Goal: Information Seeking & Learning: Learn about a topic

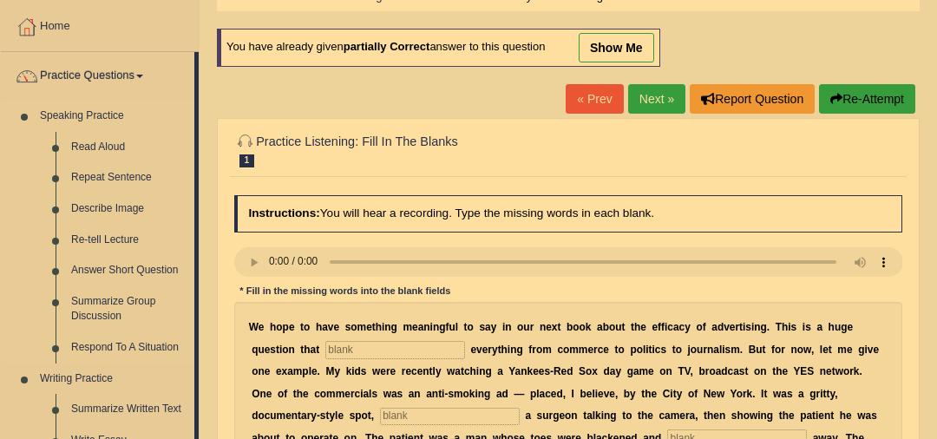
scroll to position [134, 0]
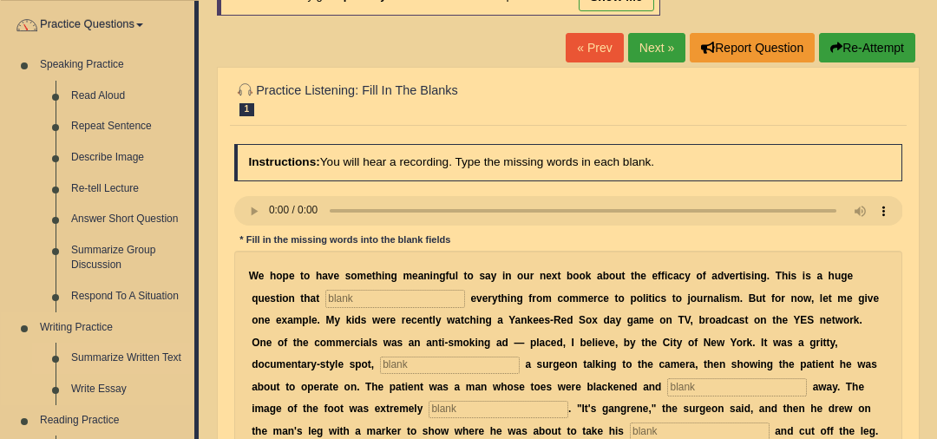
click at [136, 360] on link "Summarize Written Text" at bounding box center [128, 358] width 131 height 31
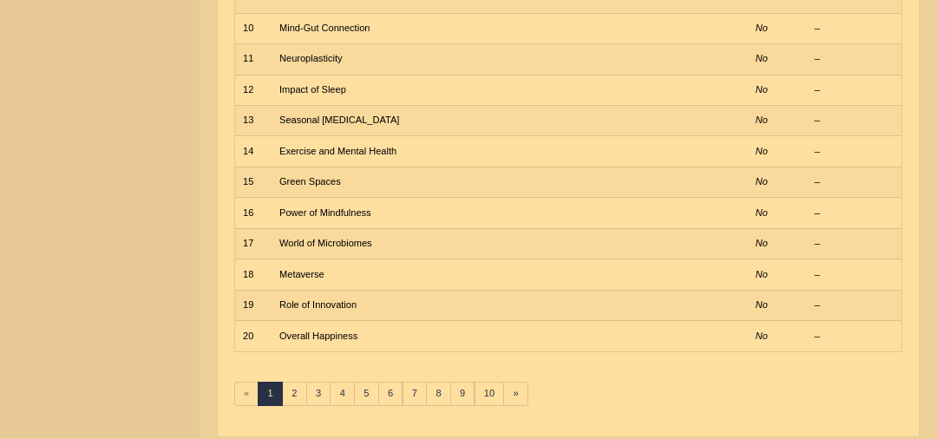
scroll to position [510, 0]
click at [298, 382] on link "2" at bounding box center [294, 394] width 25 height 24
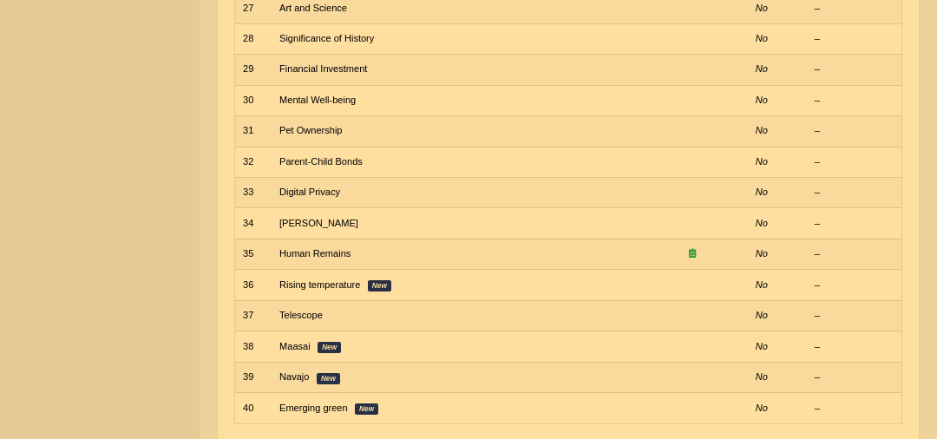
scroll to position [523, 0]
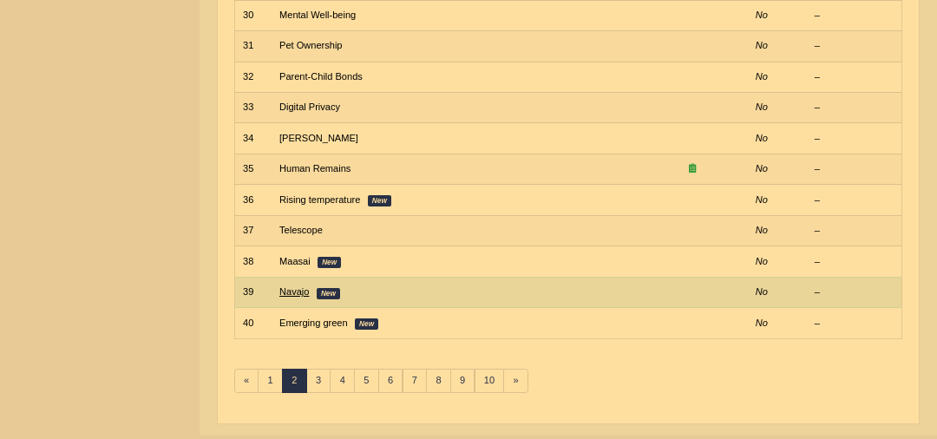
click at [294, 286] on link "Navajo" at bounding box center [293, 291] width 29 height 10
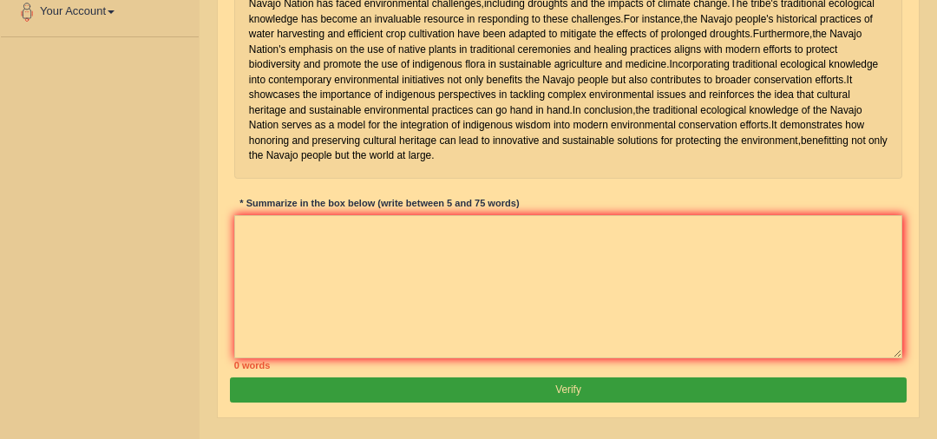
scroll to position [403, 0]
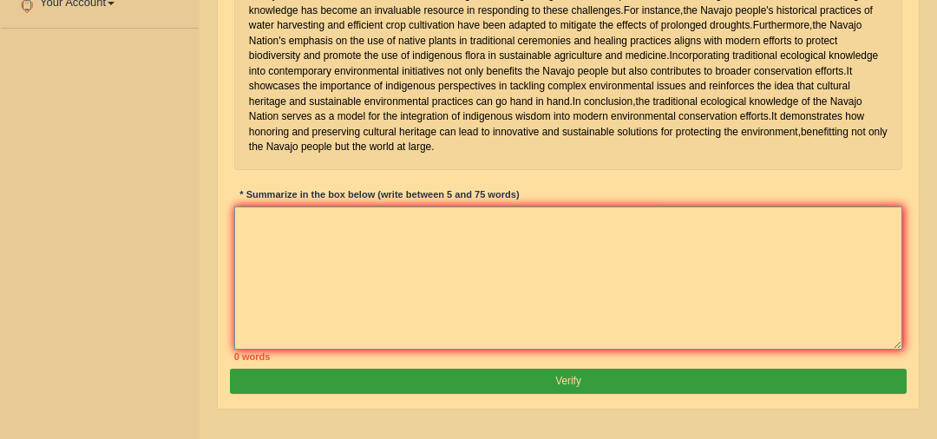
click at [496, 337] on textarea at bounding box center [568, 277] width 669 height 143
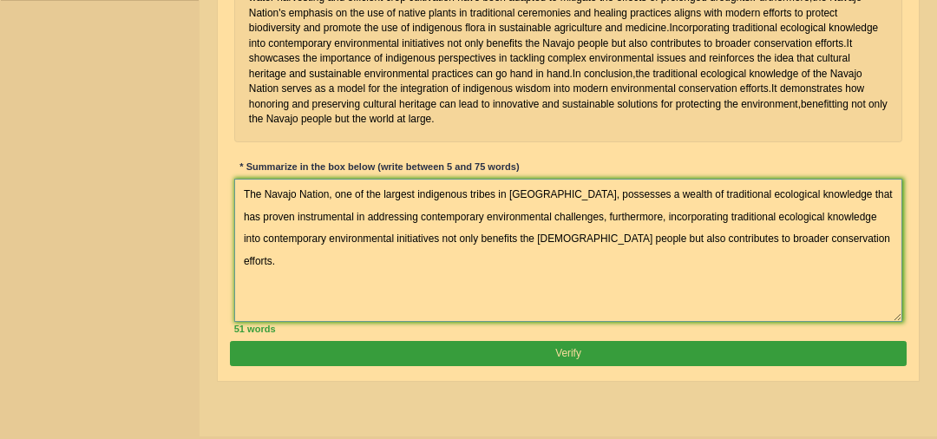
scroll to position [516, 0]
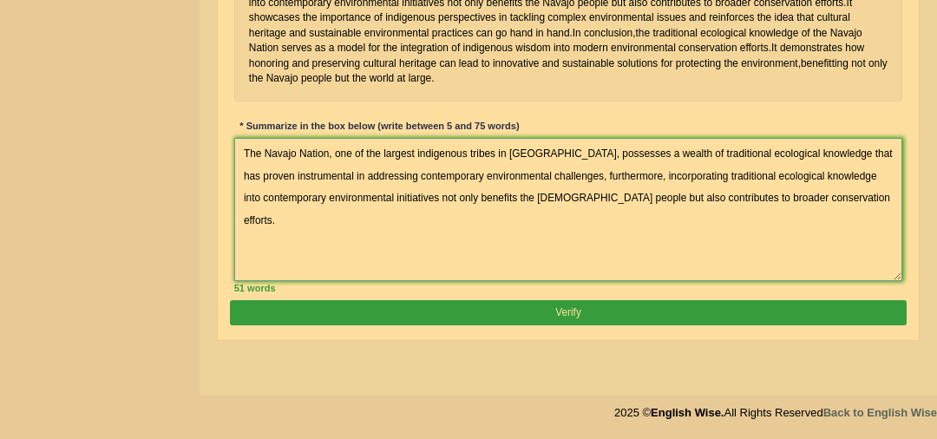
type textarea "The Navajo Nation, one of the largest indigenous tribes in the United States, p…"
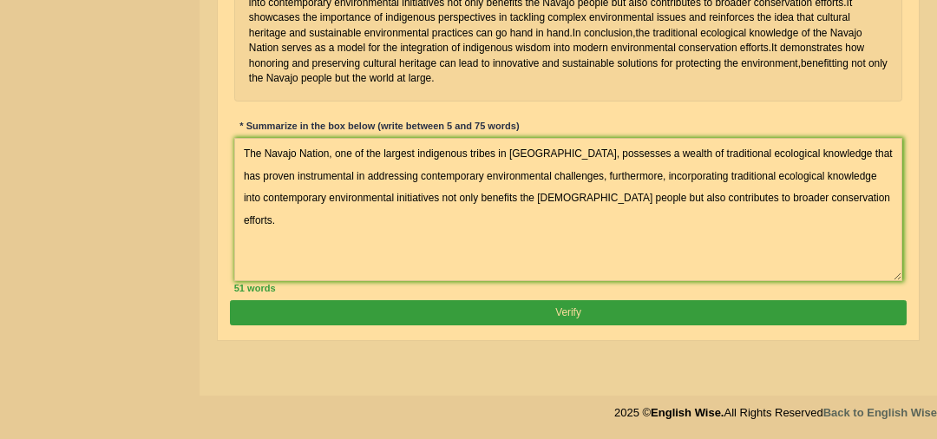
click at [594, 325] on button "Verify" at bounding box center [568, 312] width 676 height 25
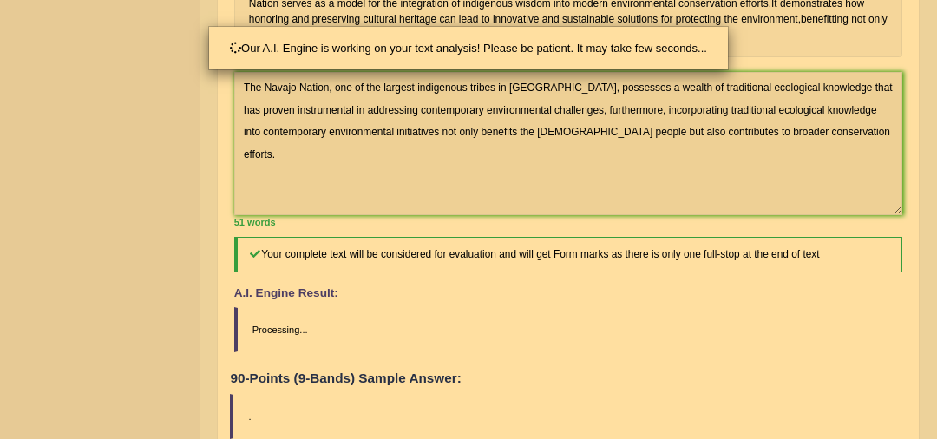
scroll to position [680, 0]
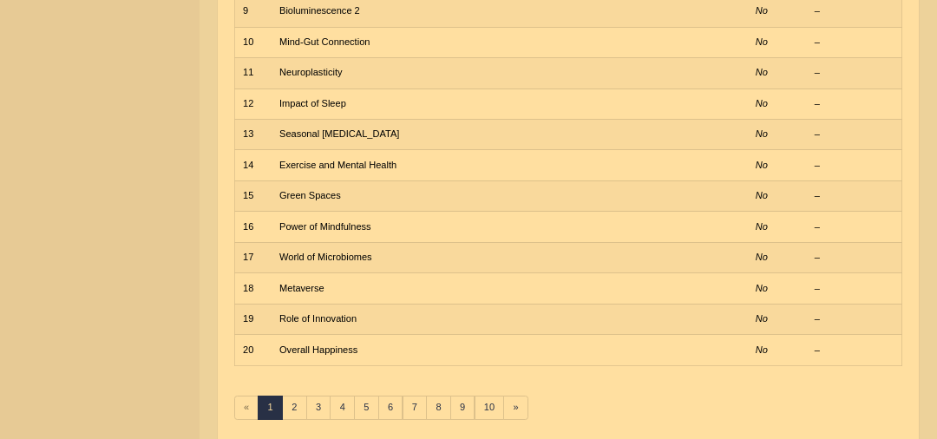
scroll to position [544, 0]
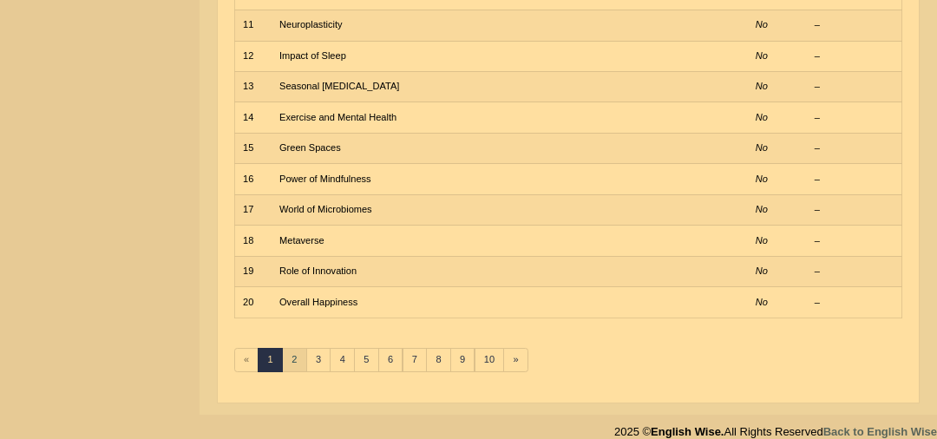
click at [300, 349] on link "2" at bounding box center [294, 360] width 25 height 24
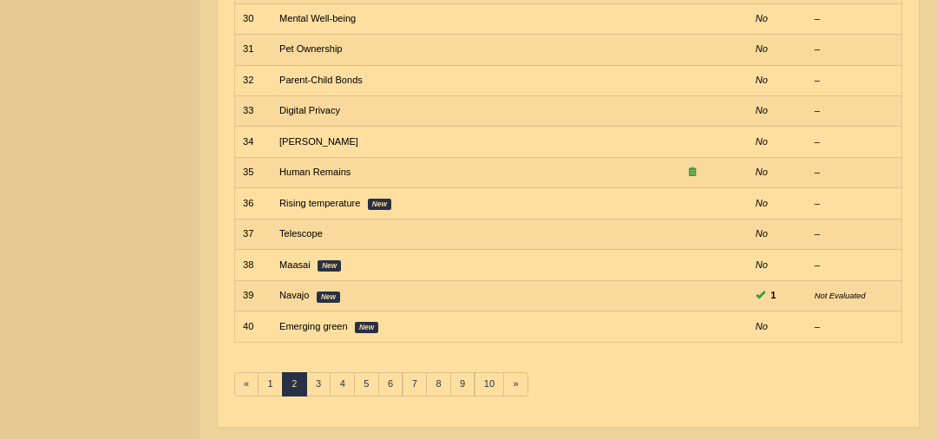
scroll to position [554, 0]
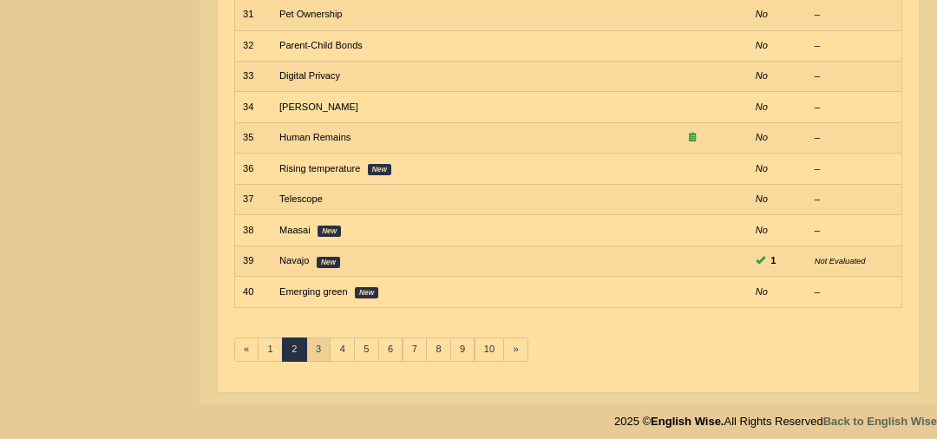
click at [318, 341] on link "3" at bounding box center [318, 349] width 25 height 24
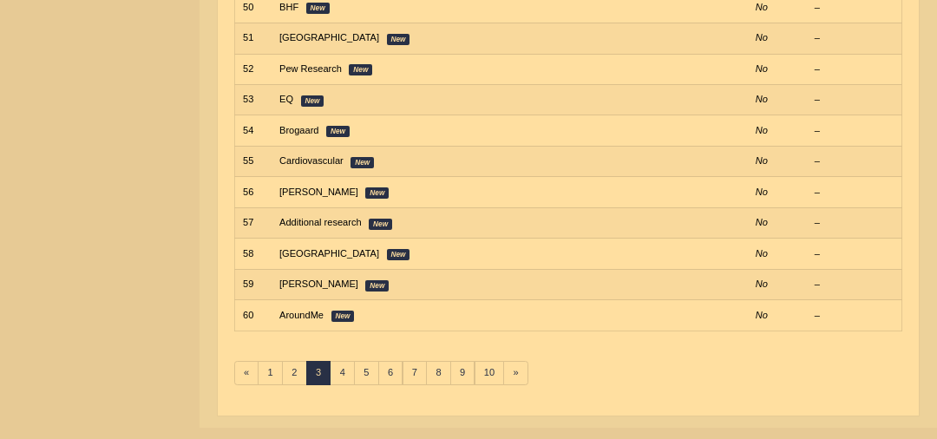
scroll to position [536, 0]
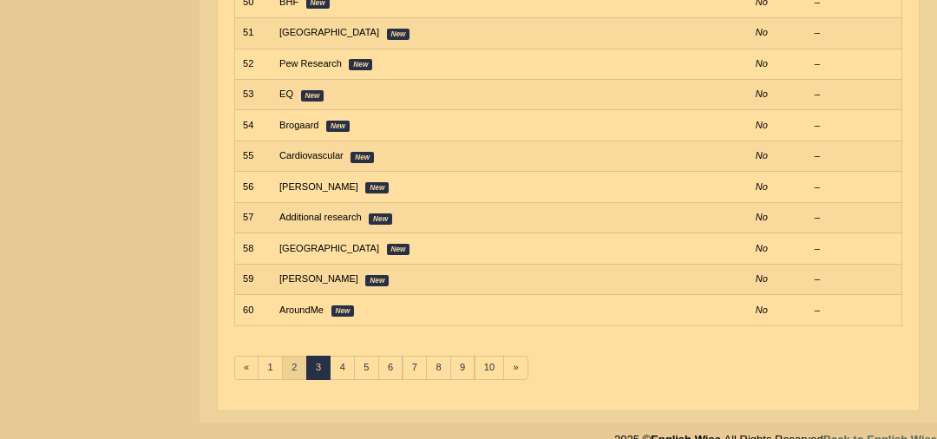
click at [297, 364] on link "2" at bounding box center [294, 368] width 25 height 24
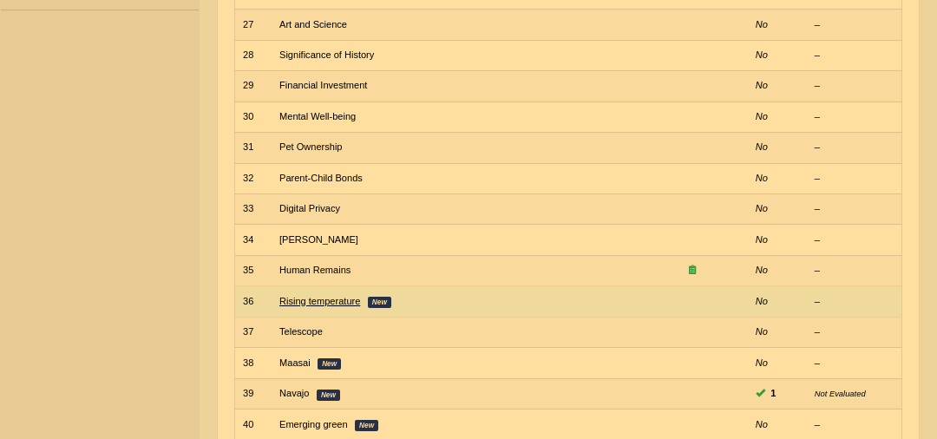
click at [297, 296] on link "Rising temperature" at bounding box center [319, 301] width 81 height 10
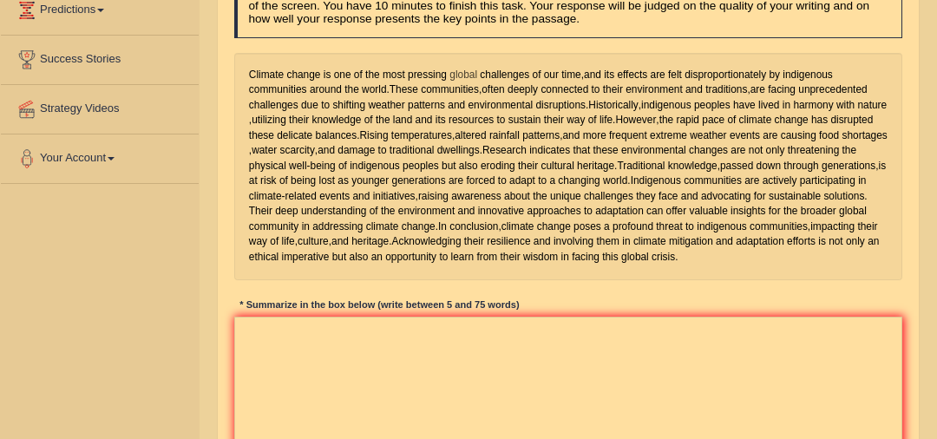
scroll to position [248, 0]
click at [408, 421] on textarea at bounding box center [568, 388] width 669 height 143
paste textarea "Climate changes is one of the most pressing global challenges of our time, and …"
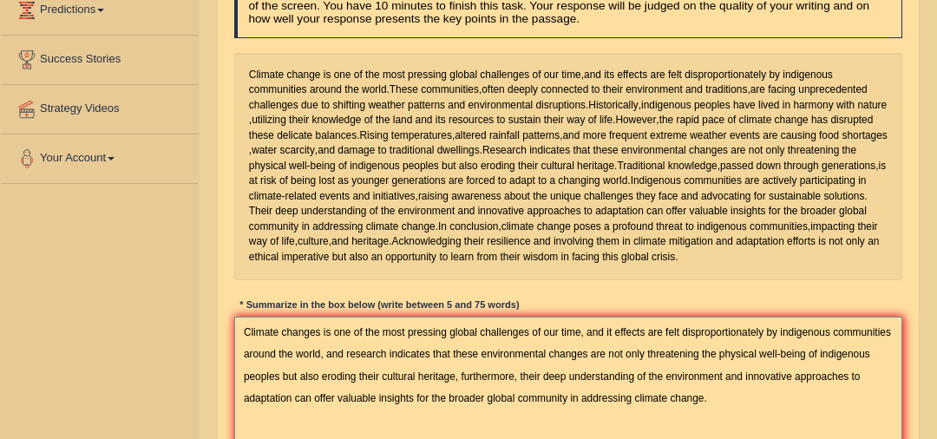
scroll to position [303, 0]
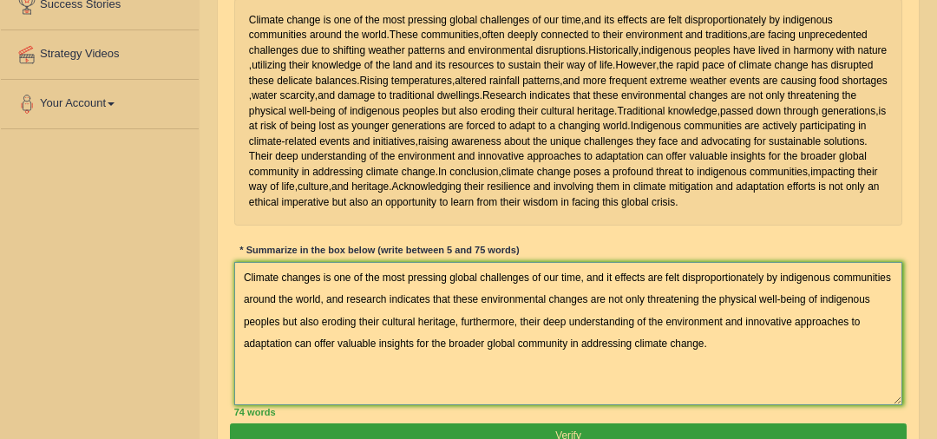
click at [318, 369] on textarea "Climate changes is one of the most pressing global challenges of our time, and …" at bounding box center [568, 333] width 669 height 143
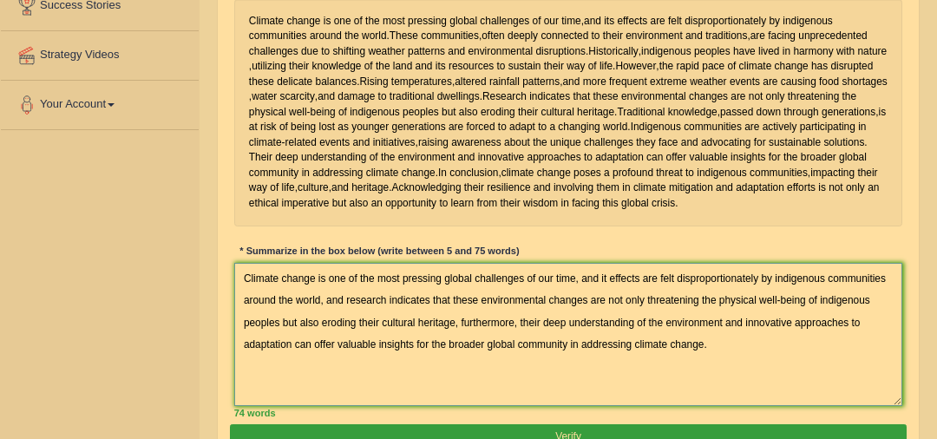
scroll to position [318, 0]
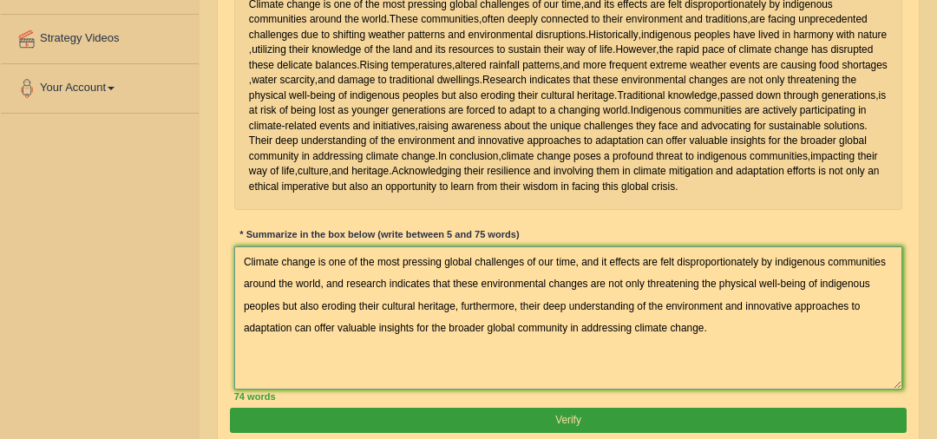
click at [604, 347] on textarea "Climate change is one of the most pressing global challenges of our time, and i…" at bounding box center [568, 317] width 669 height 143
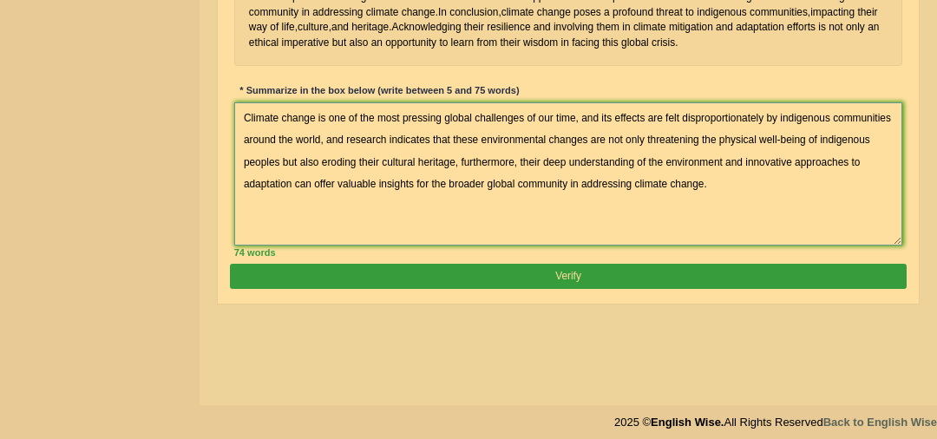
scroll to position [471, 0]
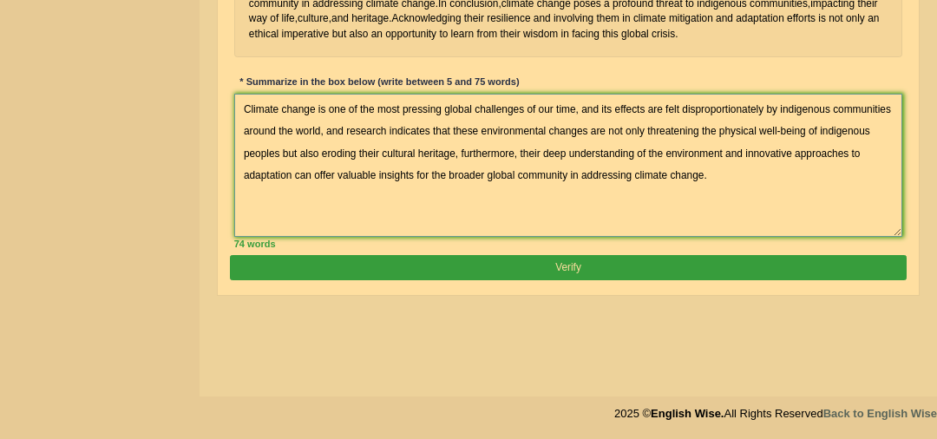
type textarea "Climate change is one of the most pressing global challenges of our time, and i…"
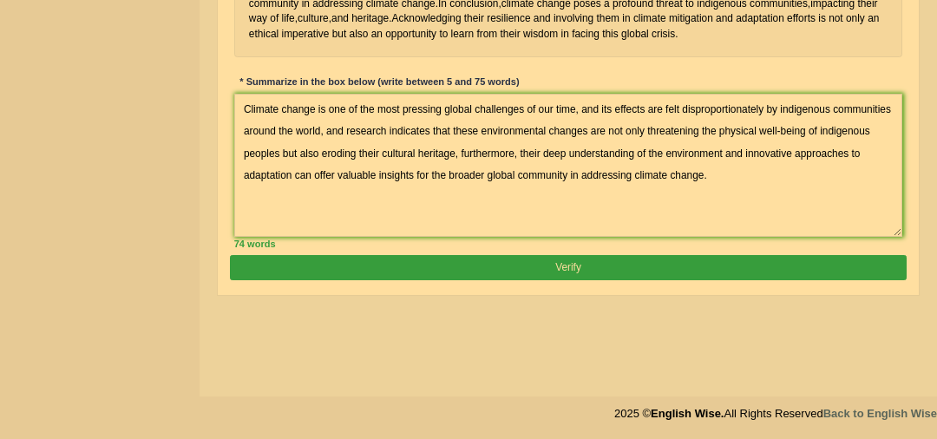
click at [679, 280] on button "Verify" at bounding box center [568, 267] width 676 height 25
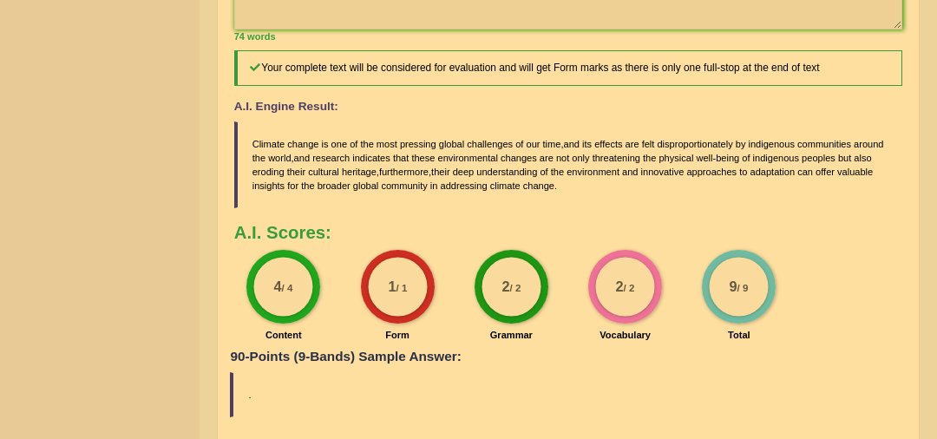
scroll to position [683, 0]
